Goal: Task Accomplishment & Management: Use online tool/utility

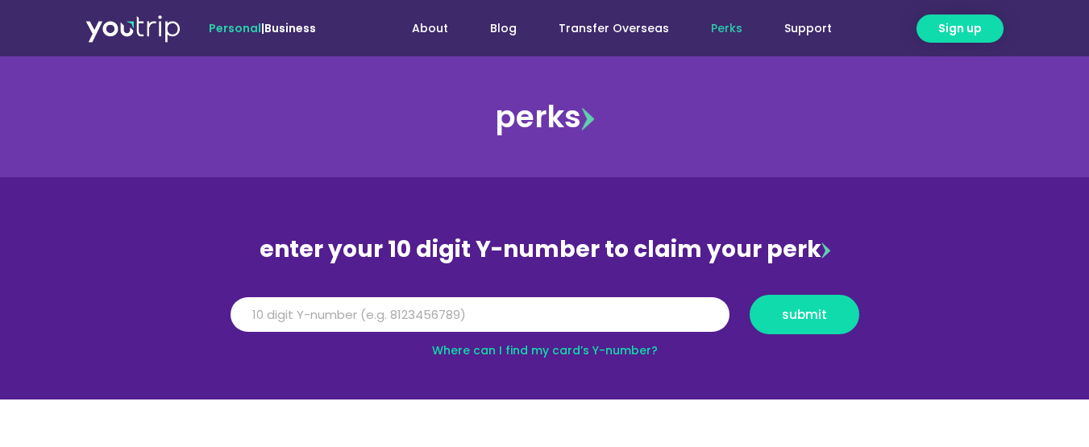
scroll to position [161, 0]
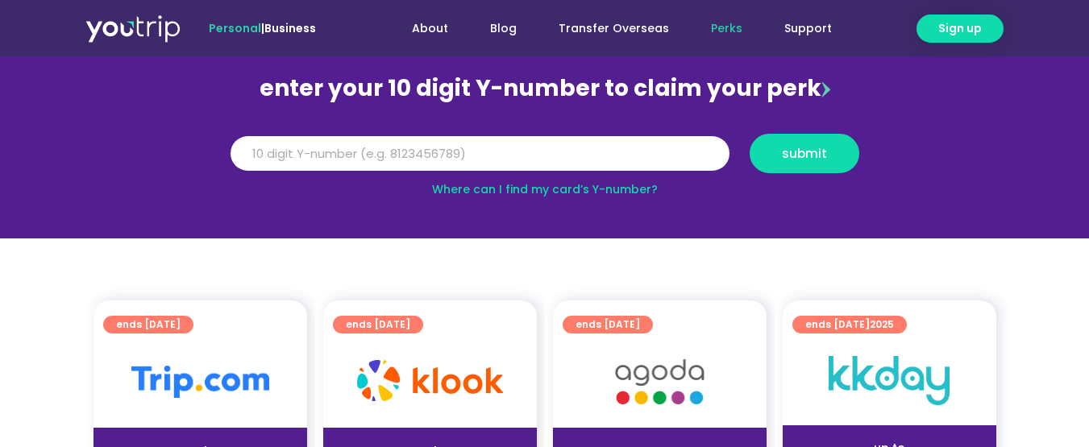
click at [614, 187] on link "Where can I find my card’s Y-number?" at bounding box center [545, 189] width 226 height 16
click at [476, 156] on input "Y Number" at bounding box center [480, 153] width 499 height 35
click at [410, 151] on input "Y Number" at bounding box center [480, 153] width 499 height 35
click at [790, 153] on span "submit" at bounding box center [804, 154] width 45 height 12
click at [296, 150] on input "[CREDIT_CARD_NUMBER]" at bounding box center [480, 153] width 499 height 35
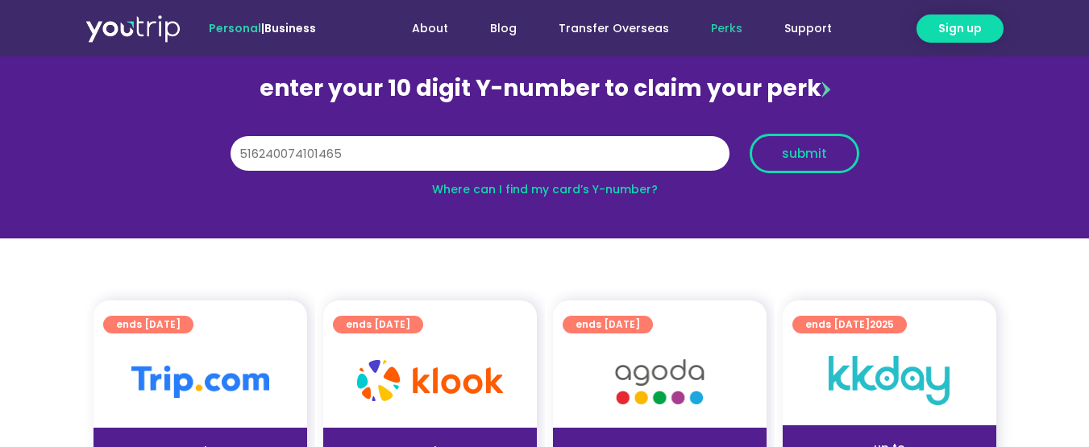
click at [798, 160] on span "submit" at bounding box center [804, 154] width 45 height 12
click at [350, 146] on input "516240074101465" at bounding box center [480, 153] width 499 height 35
click at [812, 151] on span "submit" at bounding box center [804, 154] width 45 height 12
click at [604, 186] on link "Where can I find my card’s Y-number?" at bounding box center [545, 189] width 226 height 16
click at [396, 150] on input "516240074101465" at bounding box center [480, 153] width 499 height 35
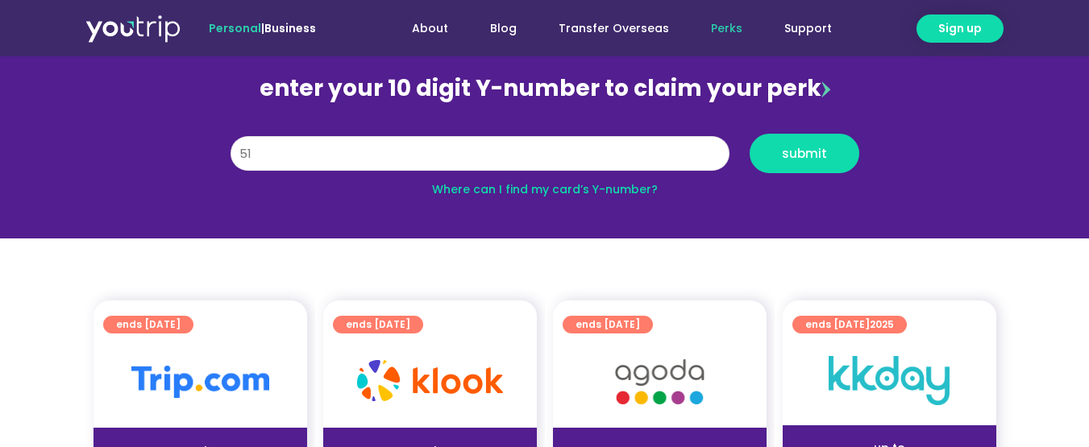
type input "5"
type input "8115949765"
click at [805, 152] on span "submit" at bounding box center [804, 154] width 45 height 12
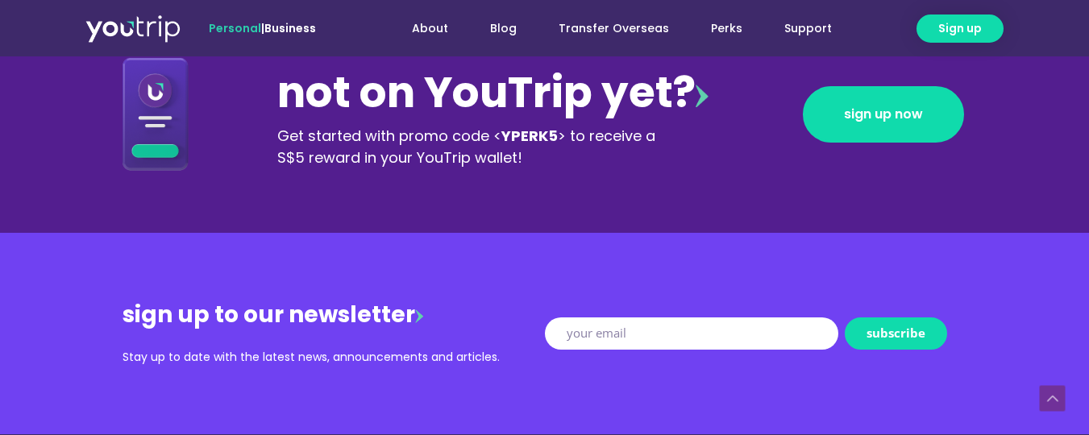
scroll to position [2015, 0]
